Goal: Task Accomplishment & Management: Complete application form

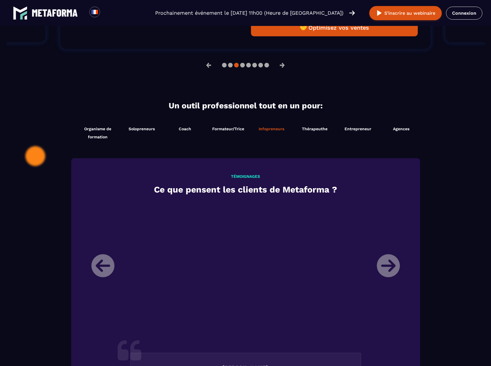
scroll to position [432, 0]
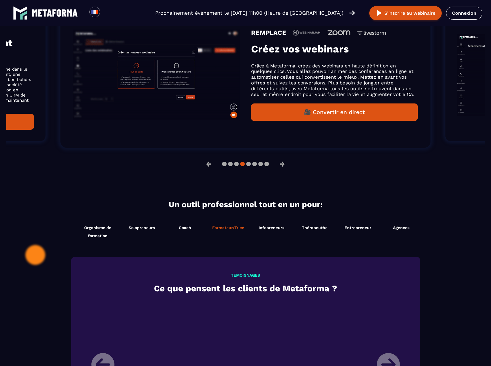
click at [237, 228] on span "Formateur/Trice" at bounding box center [228, 227] width 32 height 5
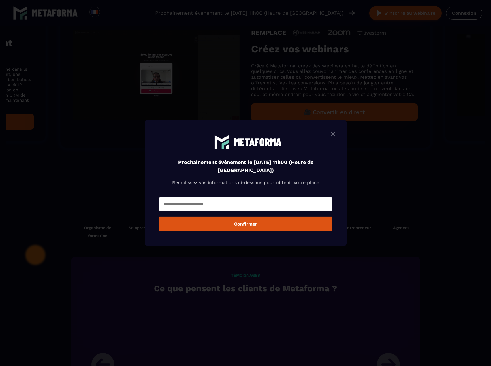
click at [335, 133] on img "Modal window" at bounding box center [332, 133] width 7 height 7
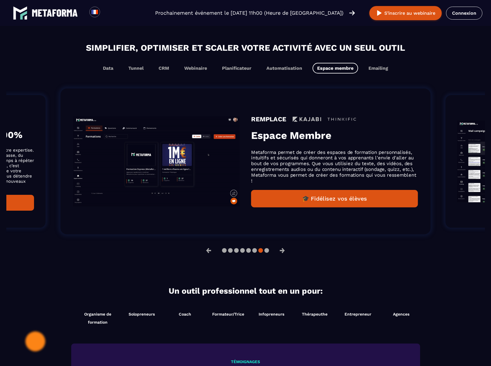
scroll to position [346, 0]
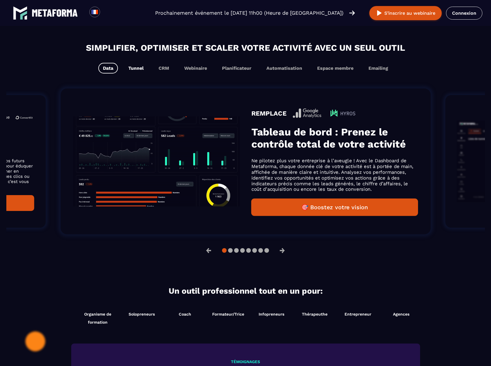
click at [138, 69] on button "Tunnel" at bounding box center [136, 68] width 25 height 11
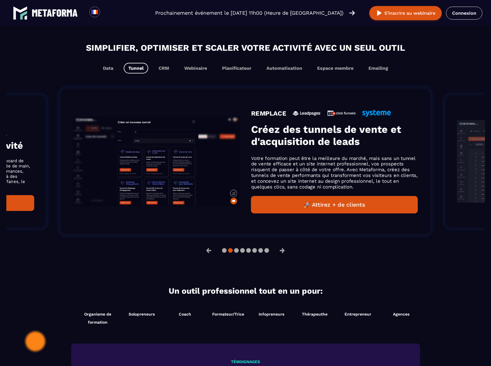
scroll to position [355, 0]
click at [165, 69] on button "CRM" at bounding box center [164, 68] width 20 height 11
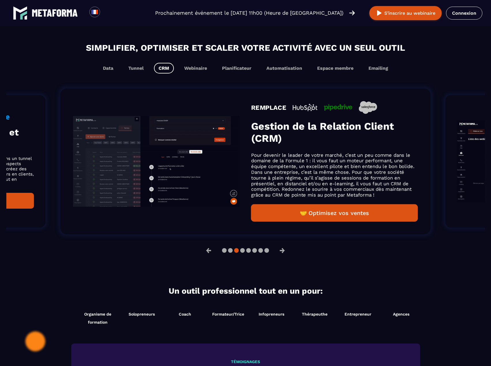
scroll to position [346, 0]
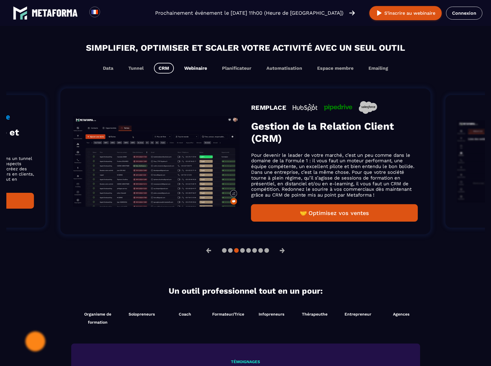
click at [195, 69] on button "Webinaire" at bounding box center [196, 68] width 32 height 11
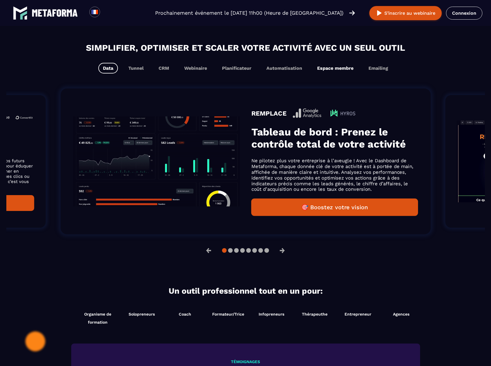
click at [332, 68] on button "Espace membre" at bounding box center [335, 68] width 46 height 11
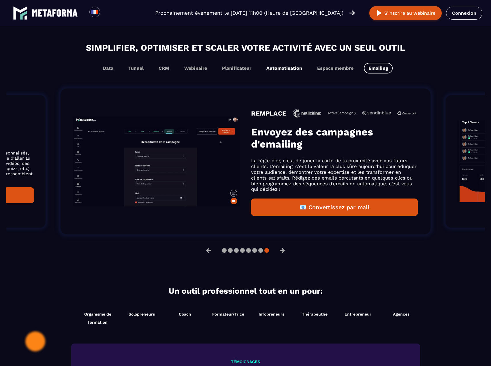
click at [294, 67] on button "Automatisation" at bounding box center [284, 68] width 45 height 11
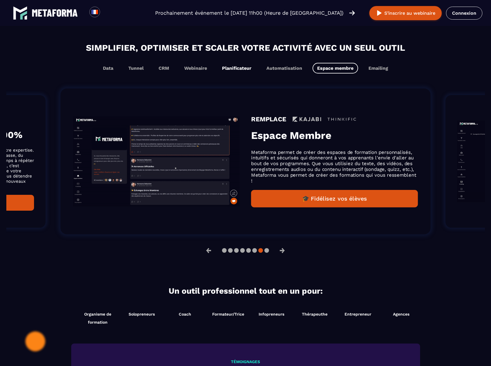
scroll to position [355, 0]
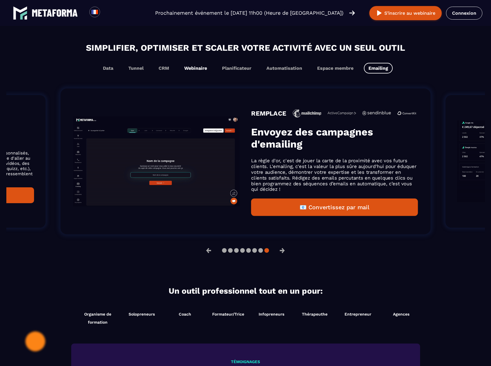
click at [199, 67] on button "Webinaire" at bounding box center [196, 68] width 32 height 11
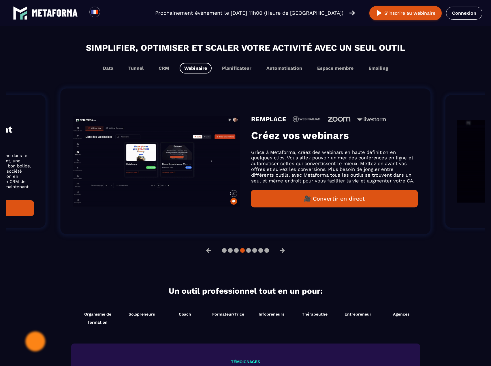
scroll to position [346, 0]
click at [102, 71] on button "Data" at bounding box center [108, 68] width 20 height 11
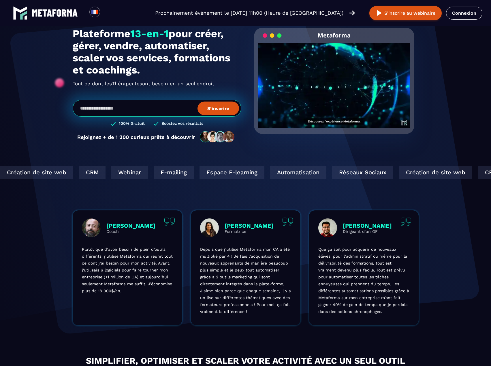
scroll to position [0, 0]
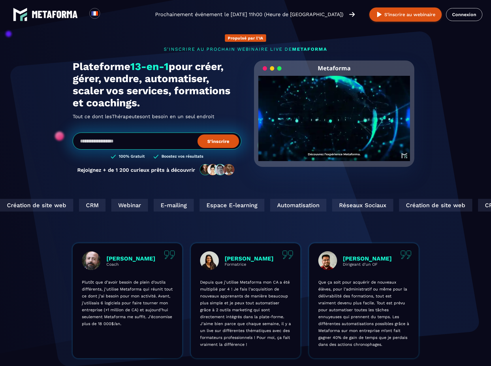
click at [141, 142] on input "email" at bounding box center [157, 141] width 169 height 17
click at [473, 12] on link "Connexion" at bounding box center [464, 14] width 36 height 13
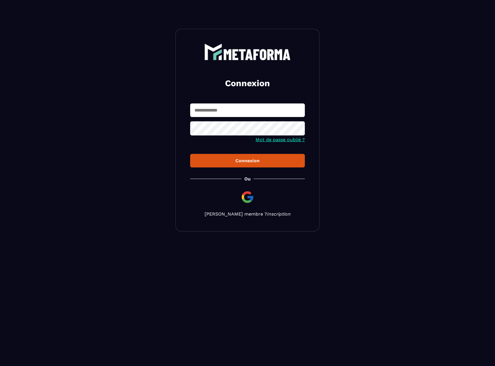
click at [270, 215] on link "Inscription" at bounding box center [279, 213] width 24 height 5
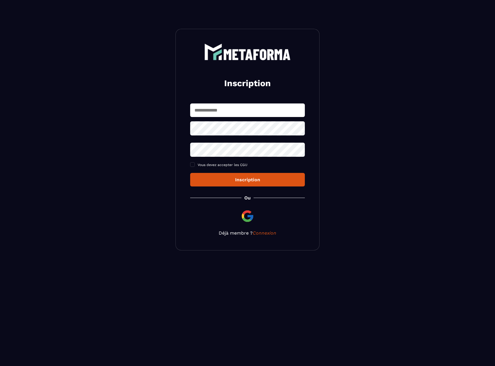
click at [254, 110] on input "text" at bounding box center [247, 110] width 115 height 14
type input "**********"
click at [224, 164] on span "Vous devez accepter les CGU" at bounding box center [223, 165] width 50 height 4
click at [225, 179] on div "Inscription" at bounding box center [248, 179] width 106 height 5
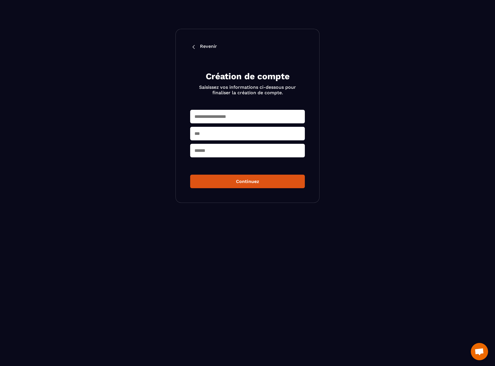
click at [235, 113] on input "text" at bounding box center [247, 117] width 115 height 14
type input "******"
click at [226, 131] on input "text" at bounding box center [247, 134] width 115 height 14
type input "********"
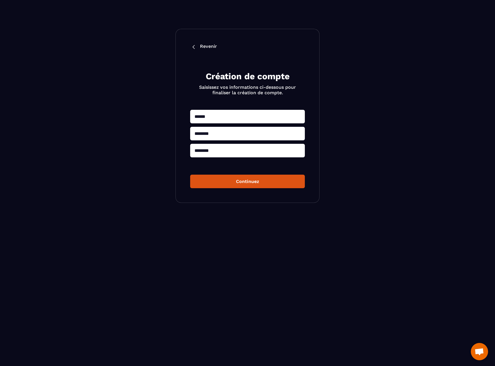
click at [244, 185] on button "Continuez" at bounding box center [247, 182] width 115 height 14
